Goal: Information Seeking & Learning: Learn about a topic

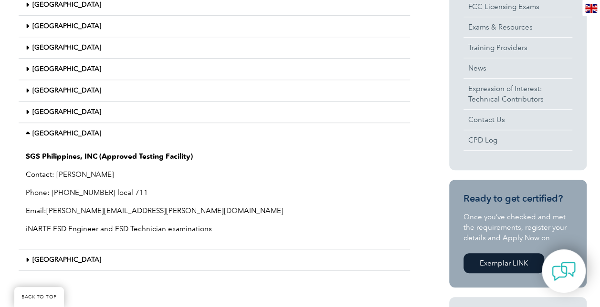
scroll to position [276, 0]
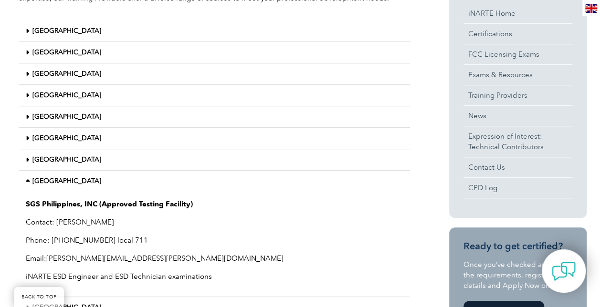
click at [40, 161] on link "Thailand" at bounding box center [66, 160] width 69 height 8
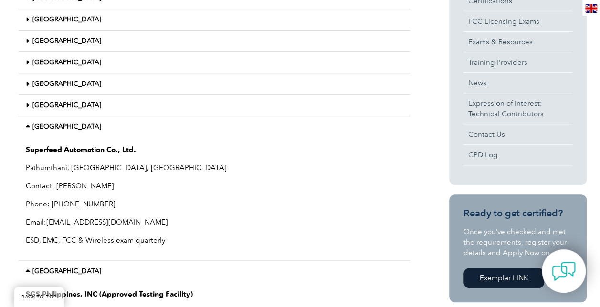
scroll to position [324, 0]
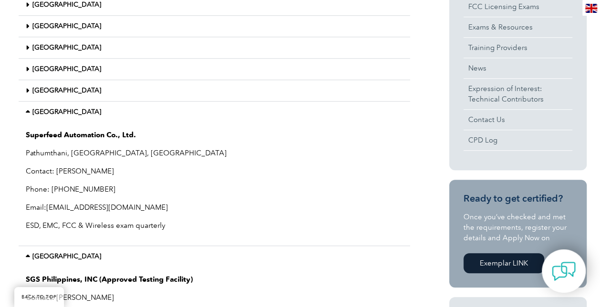
click at [52, 113] on link "Thailand" at bounding box center [66, 112] width 69 height 8
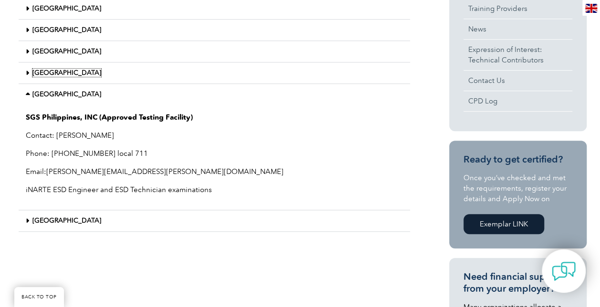
scroll to position [371, 0]
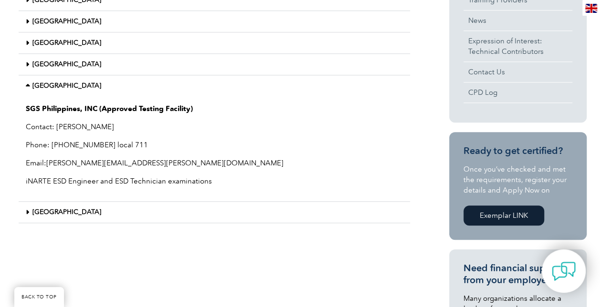
click at [40, 216] on div "United States" at bounding box center [214, 212] width 391 height 21
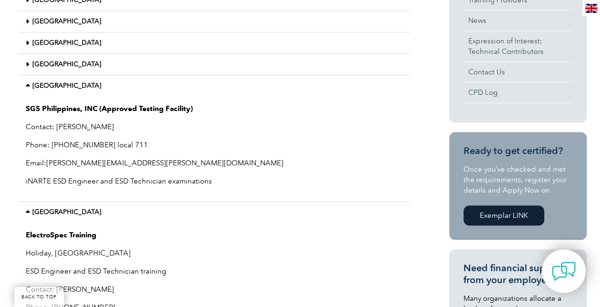
click at [42, 210] on link "United States" at bounding box center [66, 212] width 69 height 8
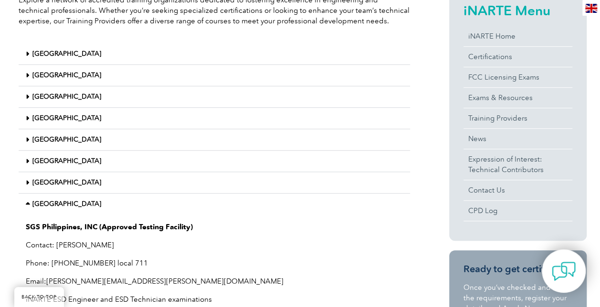
scroll to position [334, 0]
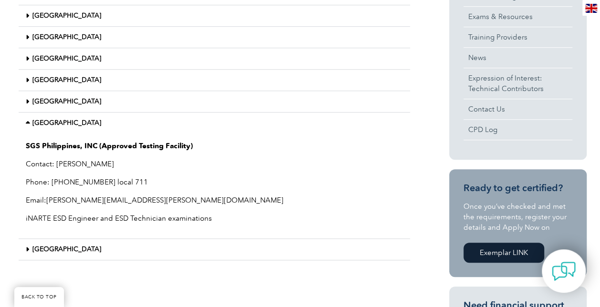
click at [67, 251] on link "United States" at bounding box center [66, 249] width 69 height 8
click at [70, 246] on link "United States" at bounding box center [66, 249] width 69 height 8
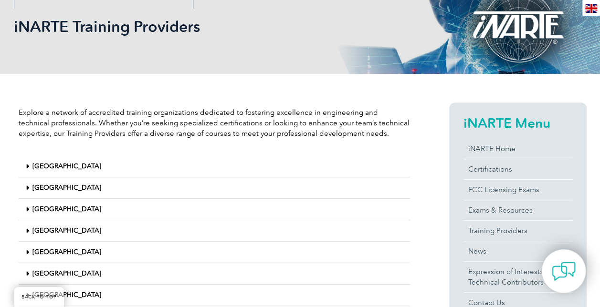
scroll to position [143, 0]
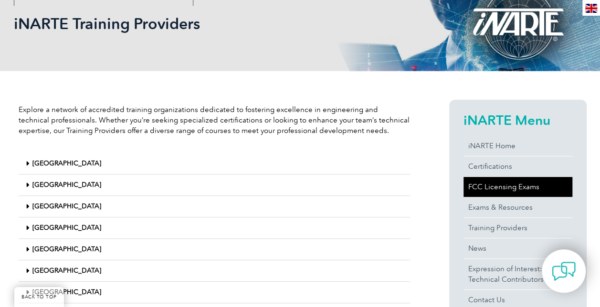
click at [487, 191] on link "FCC Licensing Exams" at bounding box center [517, 187] width 109 height 20
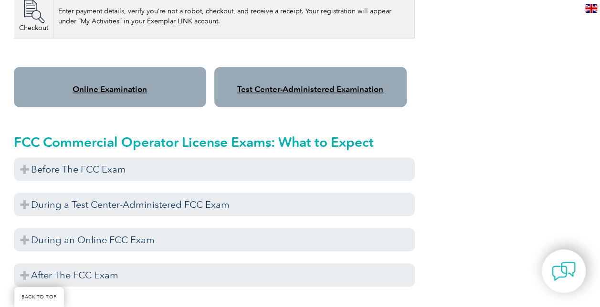
scroll to position [764, 0]
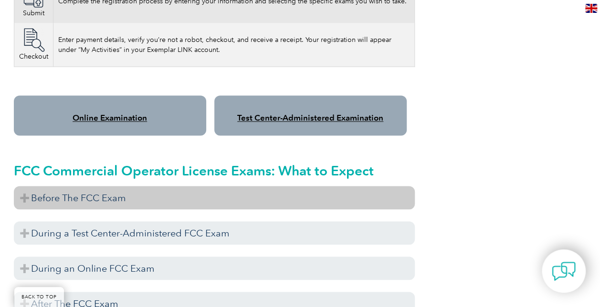
click at [155, 186] on h3 "Before The FCC Exam" at bounding box center [214, 197] width 401 height 23
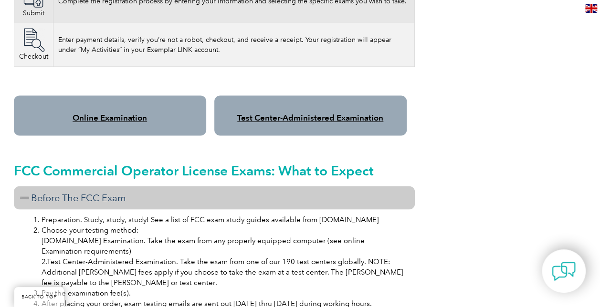
click at [155, 186] on h3 "Before The FCC Exam" at bounding box center [214, 197] width 401 height 23
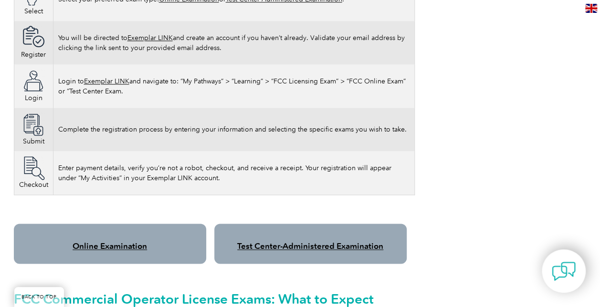
scroll to position [620, 0]
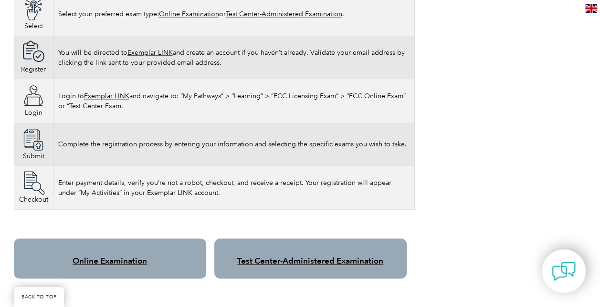
click at [339, 256] on link "Test Center-Administered Examination" at bounding box center [310, 261] width 146 height 10
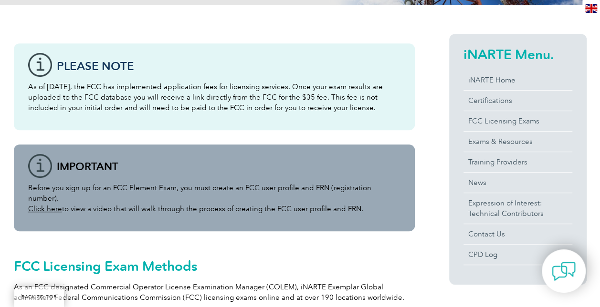
scroll to position [191, 0]
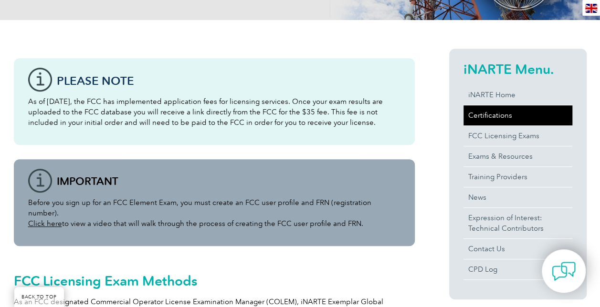
click at [472, 109] on link "Certifications" at bounding box center [517, 115] width 109 height 20
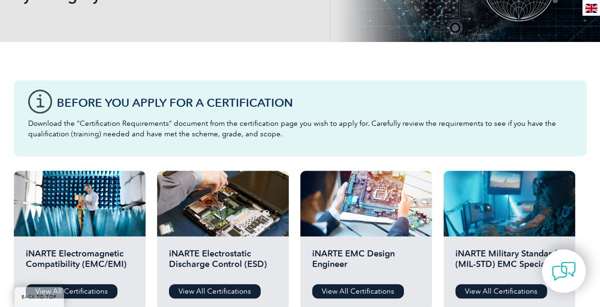
scroll to position [239, 0]
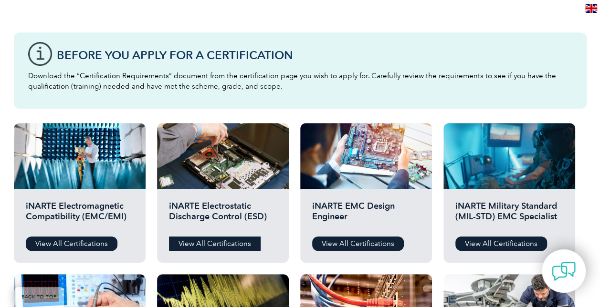
click at [222, 239] on link "View All Certifications" at bounding box center [215, 244] width 92 height 14
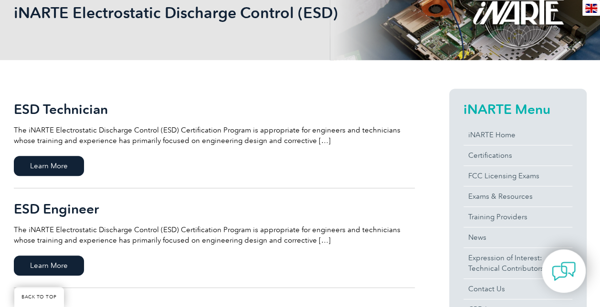
scroll to position [143, 0]
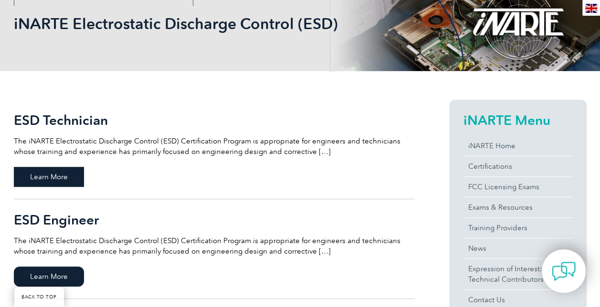
click at [55, 175] on span "Learn More" at bounding box center [49, 177] width 70 height 20
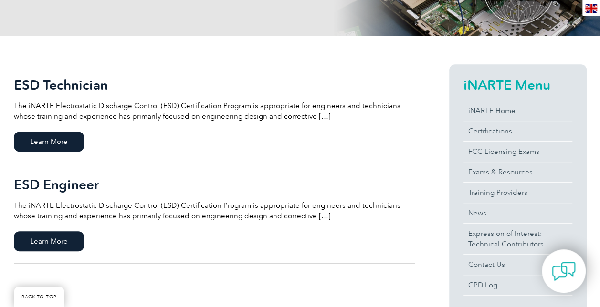
scroll to position [191, 0]
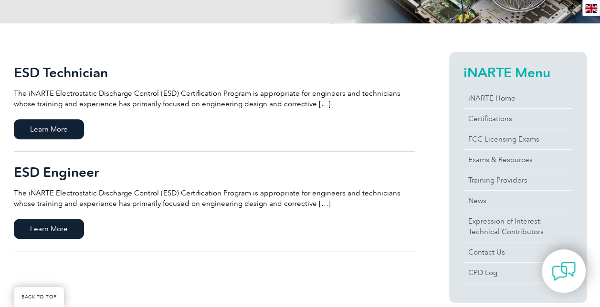
click at [68, 167] on h2 "ESD Engineer" at bounding box center [214, 172] width 401 height 15
